Goal: Navigation & Orientation: Go to known website

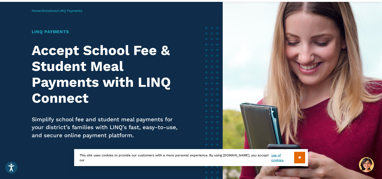
scroll to position [28, 0]
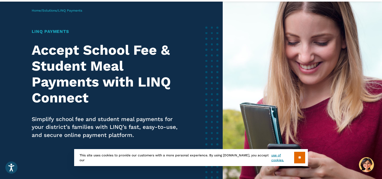
click at [299, 154] on input "**" at bounding box center [300, 157] width 11 height 12
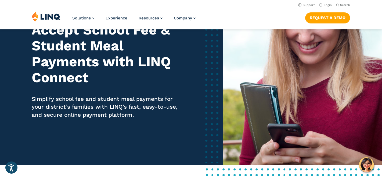
scroll to position [0, 0]
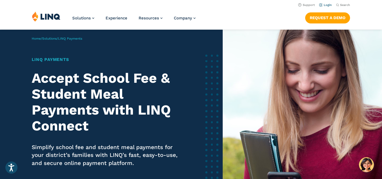
click at [328, 5] on link "Login" at bounding box center [326, 4] width 13 height 3
